Goal: Task Accomplishment & Management: Complete application form

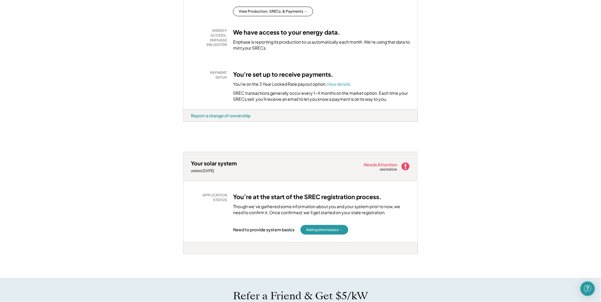
scroll to position [221, 0]
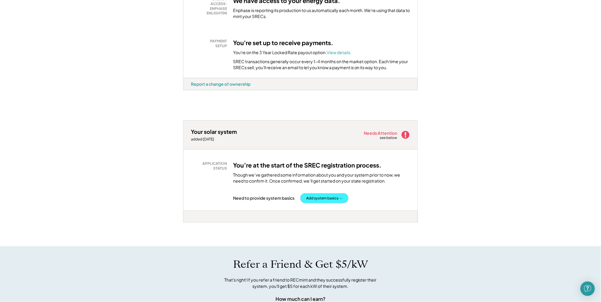
click at [319, 203] on button "Add system basics →" at bounding box center [324, 198] width 48 height 10
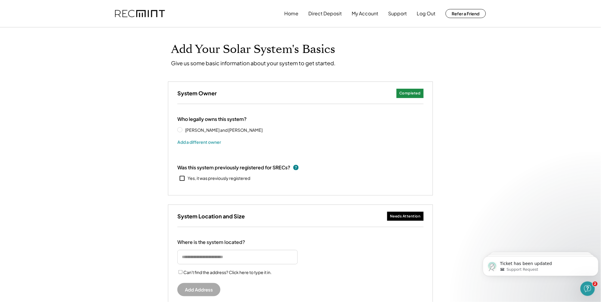
click at [181, 178] on icon at bounding box center [182, 178] width 7 height 7
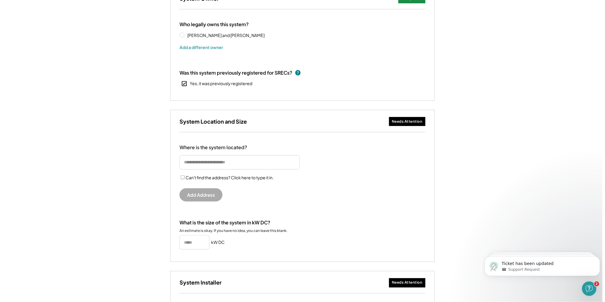
scroll to position [127, 0]
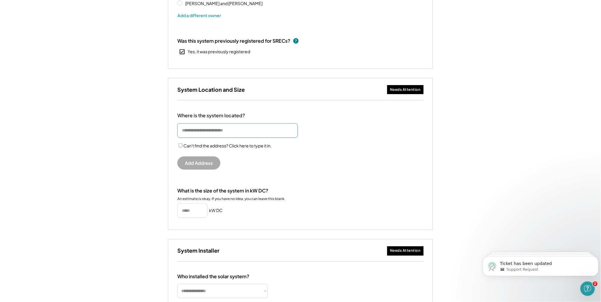
click at [192, 131] on input "input" at bounding box center [237, 130] width 120 height 14
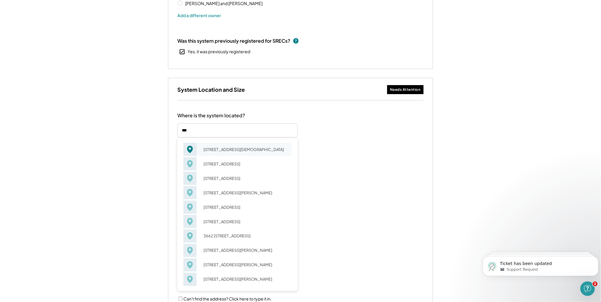
click at [217, 152] on div "366 Bethel Church Rd Fredericksburg, VA 22405" at bounding box center [246, 149] width 92 height 8
type input "**********"
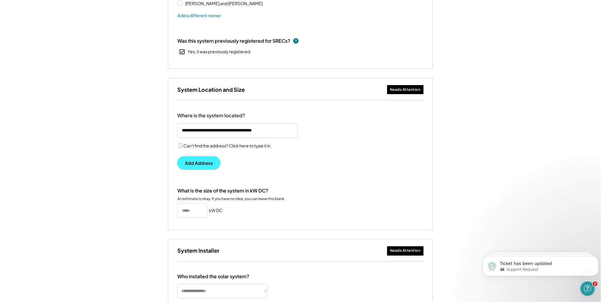
click at [202, 163] on button "Add Address" at bounding box center [198, 162] width 43 height 13
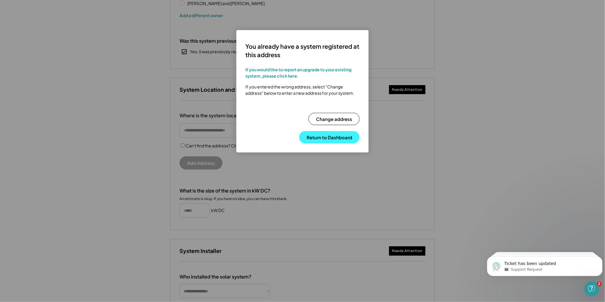
click at [314, 131] on button "Return to Dashboard" at bounding box center [329, 137] width 60 height 12
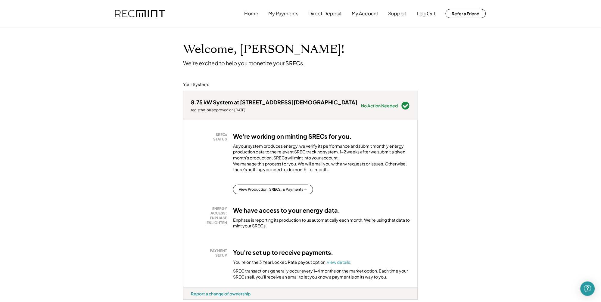
scroll to position [95, 0]
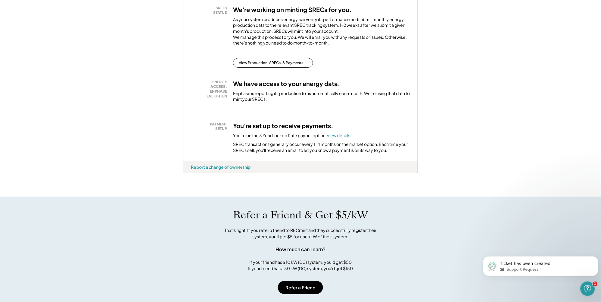
scroll to position [63, 0]
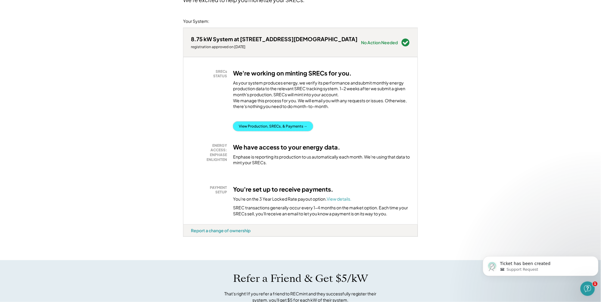
click at [267, 131] on button "View Production, SRECs, & Payments →" at bounding box center [273, 127] width 80 height 10
